Goal: Transaction & Acquisition: Obtain resource

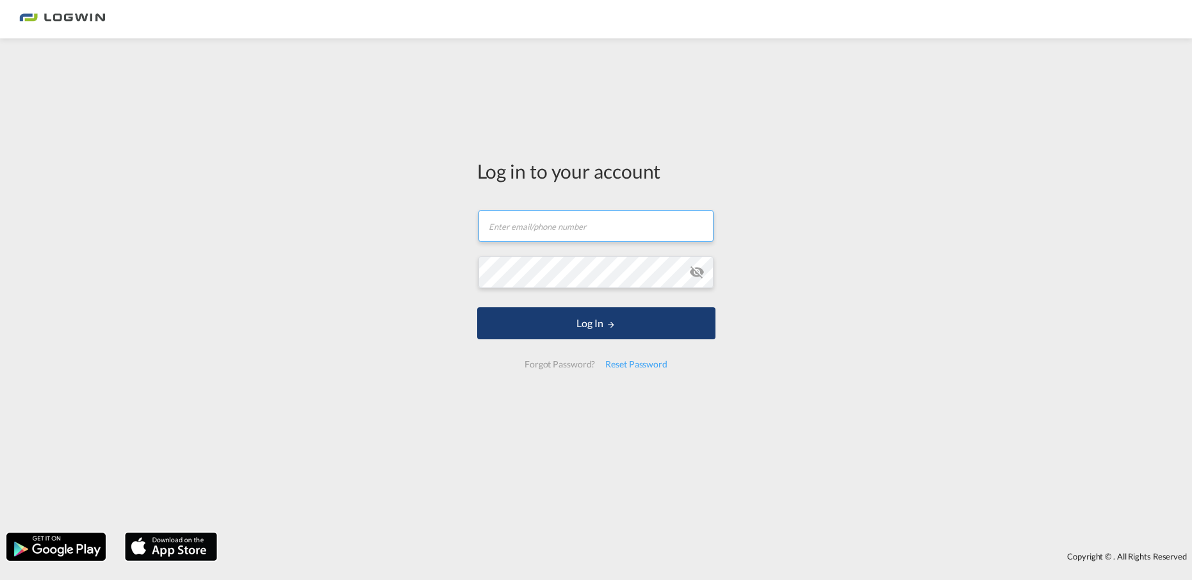
type input "[EMAIL_ADDRESS][PERSON_NAME][DOMAIN_NAME]"
click at [540, 315] on button "Log In" at bounding box center [596, 323] width 238 height 32
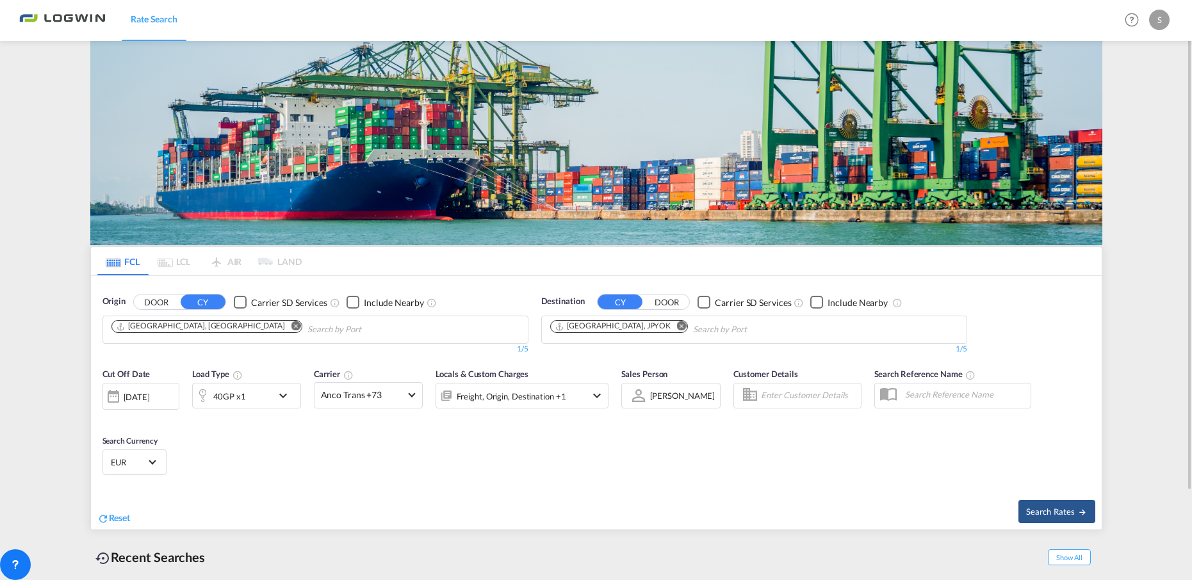
click at [668, 321] on button "Remove" at bounding box center [677, 327] width 19 height 13
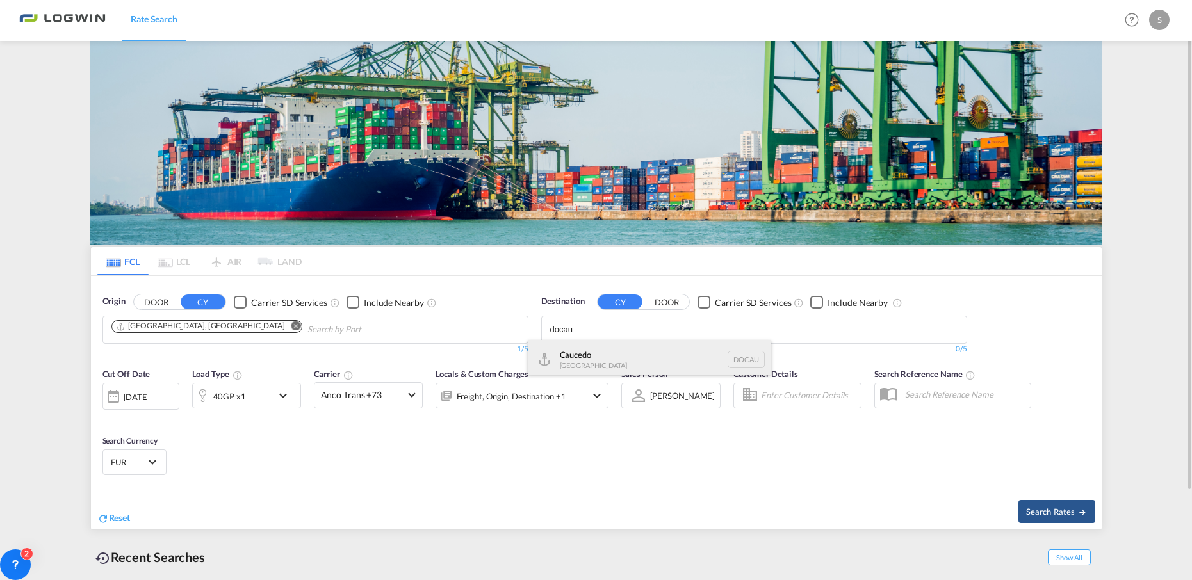
type input "docau"
click at [647, 368] on div "Caucedo [GEOGRAPHIC_DATA] DOCAU" at bounding box center [649, 359] width 243 height 38
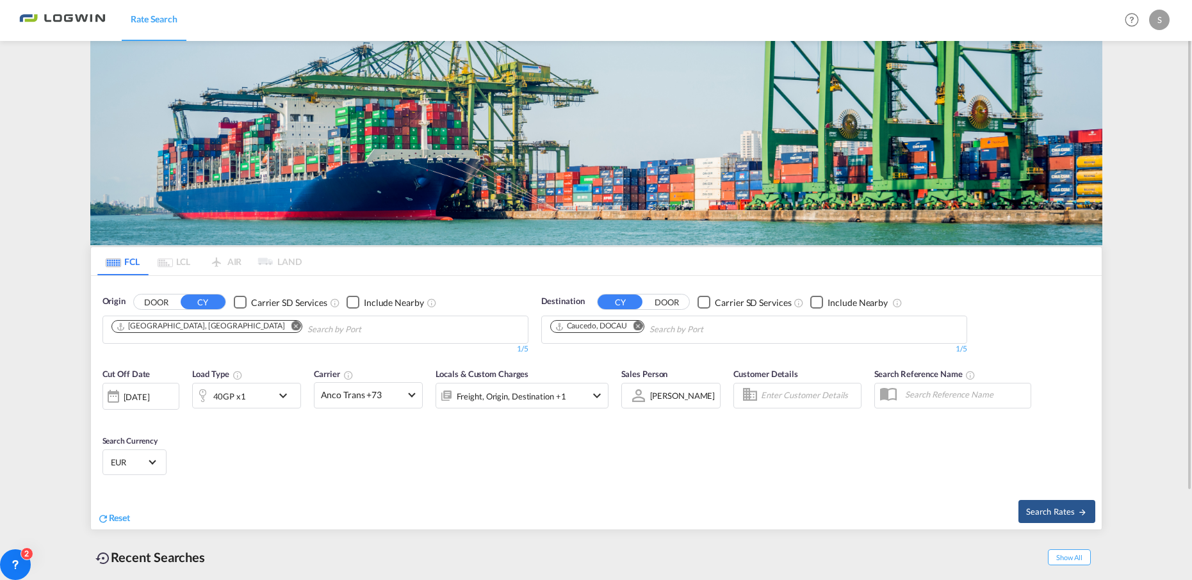
click at [152, 403] on div "[DATE]" at bounding box center [140, 396] width 77 height 27
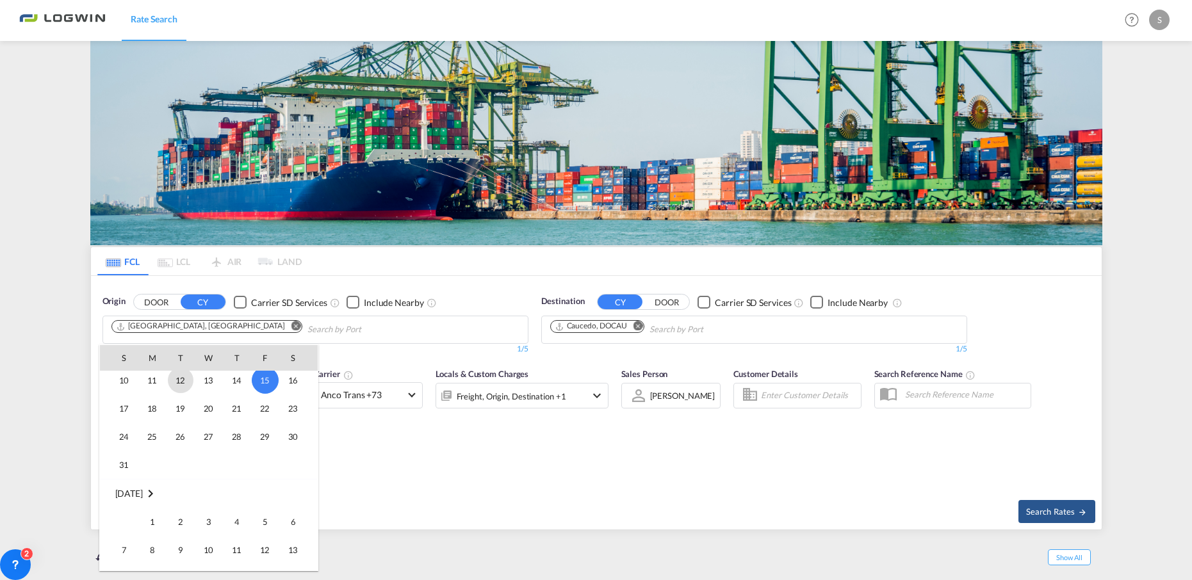
scroll to position [573, 0]
click at [125, 466] on span "31" at bounding box center [124, 463] width 26 height 26
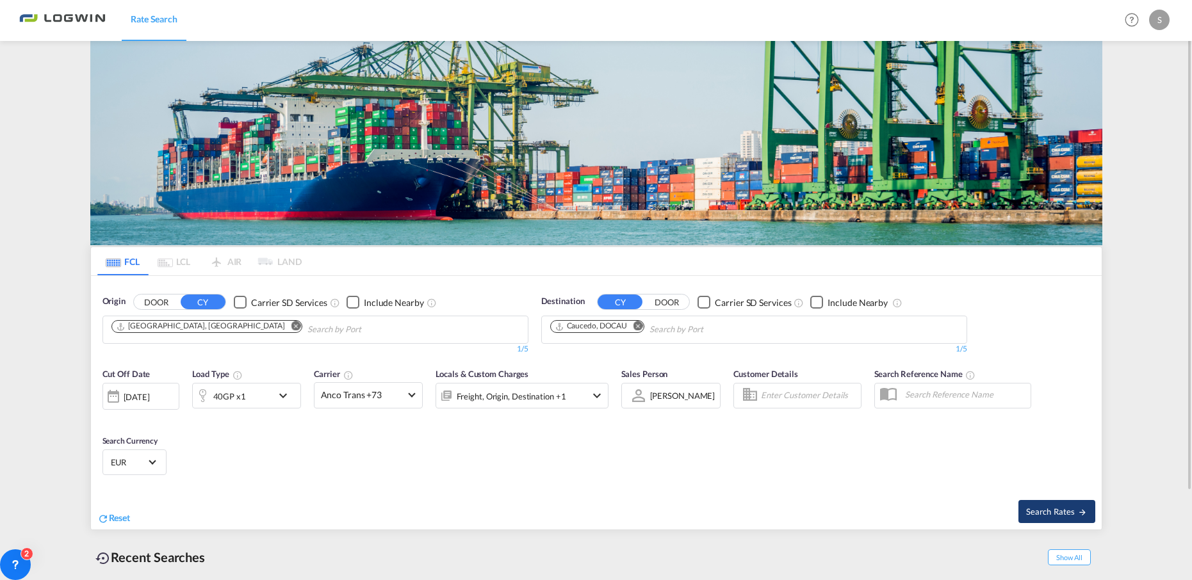
click at [1048, 507] on span "Search Rates" at bounding box center [1056, 512] width 61 height 10
type input "DEHAM to DOCAU / [DATE]"
